Goal: Transaction & Acquisition: Subscribe to service/newsletter

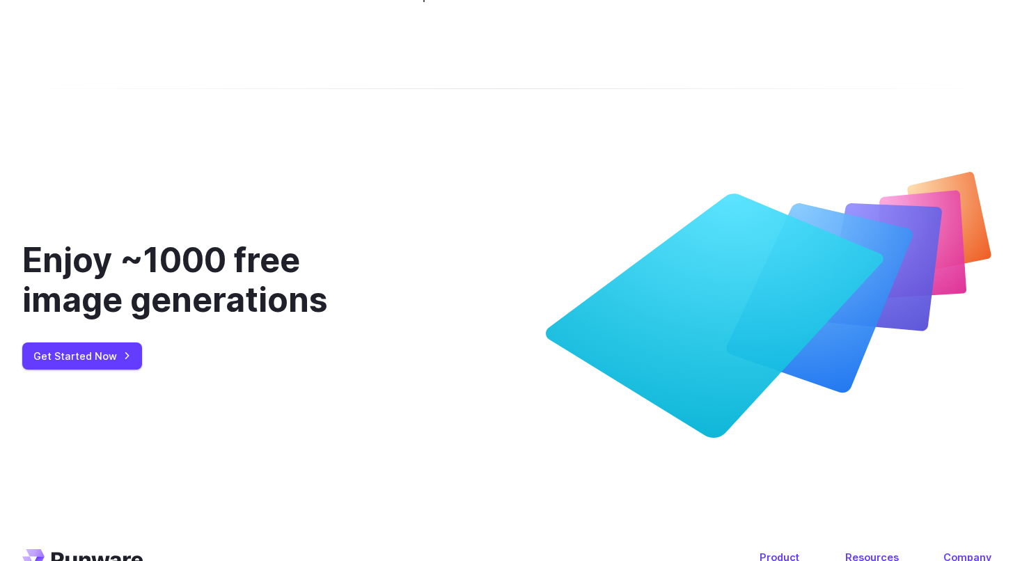
scroll to position [5489, 0]
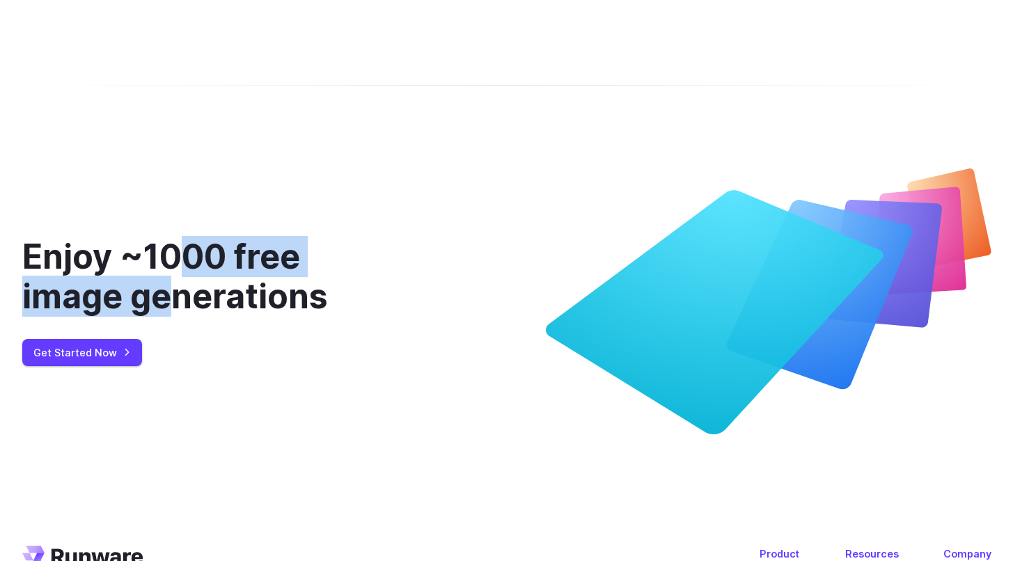
drag, startPoint x: 179, startPoint y: 230, endPoint x: 179, endPoint y: 305, distance: 75.2
click at [179, 304] on div "Enjoy ~1000 free image generations Get Started Now" at bounding box center [211, 301] width 379 height 266
click at [179, 305] on div "Enjoy ~1000 free image generations Get Started Now" at bounding box center [211, 301] width 379 height 266
drag, startPoint x: 177, startPoint y: 287, endPoint x: 177, endPoint y: 235, distance: 52.9
click at [177, 237] on div "Enjoy ~1000 free image generations" at bounding box center [211, 277] width 379 height 80
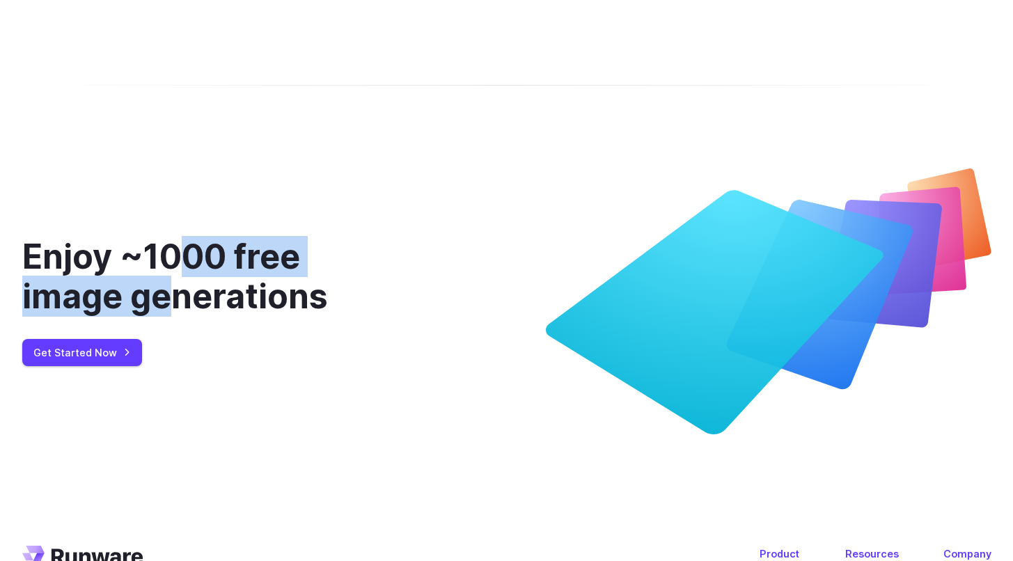
click at [177, 237] on div "Enjoy ~1000 free image generations" at bounding box center [211, 277] width 379 height 80
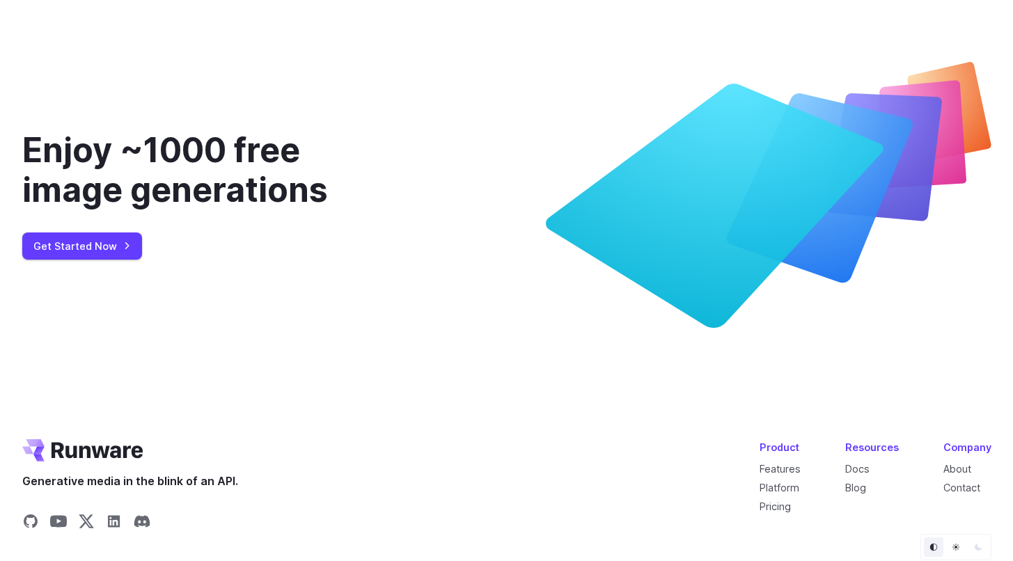
scroll to position [5646, 0]
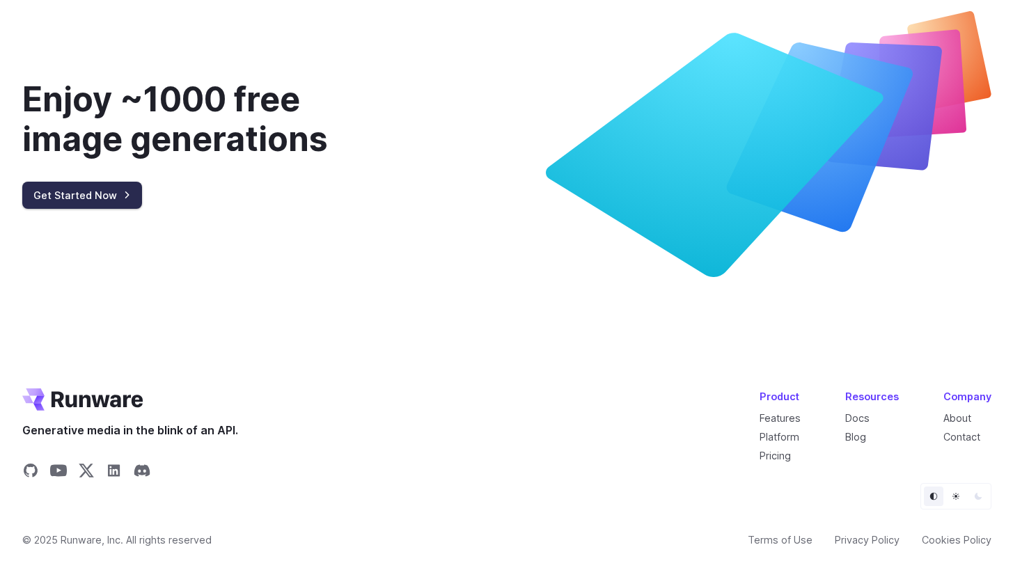
click at [73, 182] on link "Get Started Now" at bounding box center [82, 195] width 120 height 27
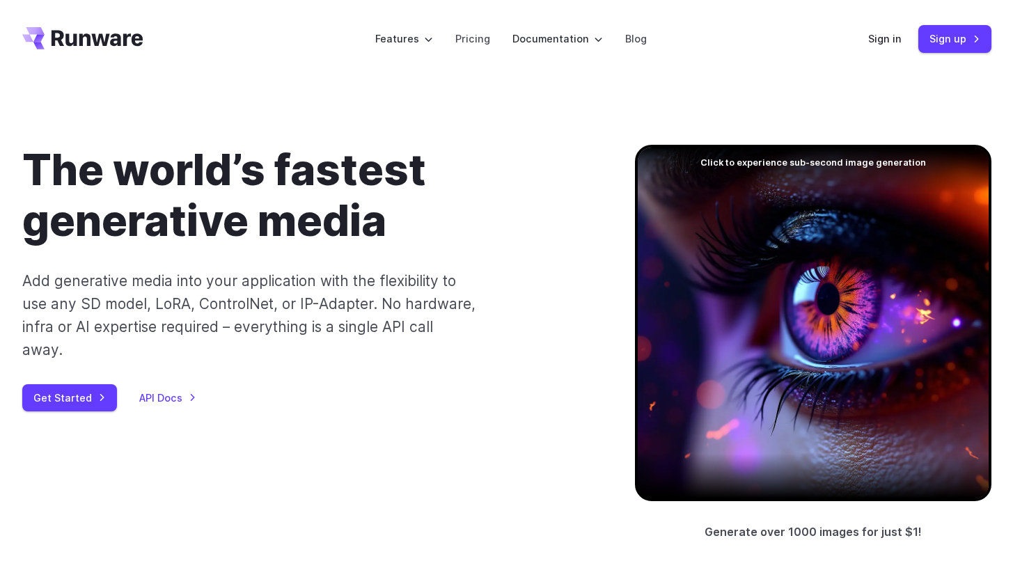
scroll to position [5646, 0]
